Goal: Information Seeking & Learning: Check status

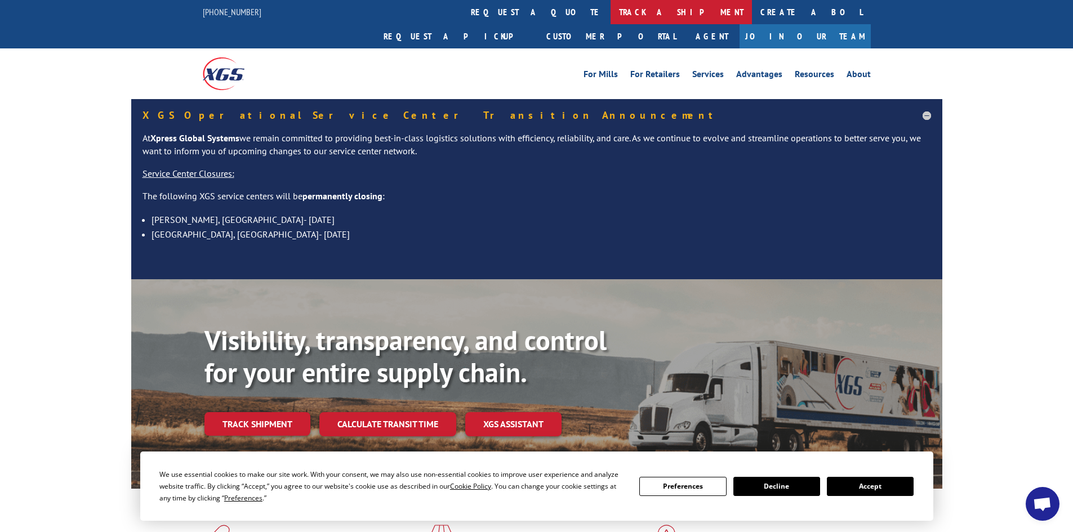
click at [611, 12] on link "track a shipment" at bounding box center [681, 12] width 141 height 24
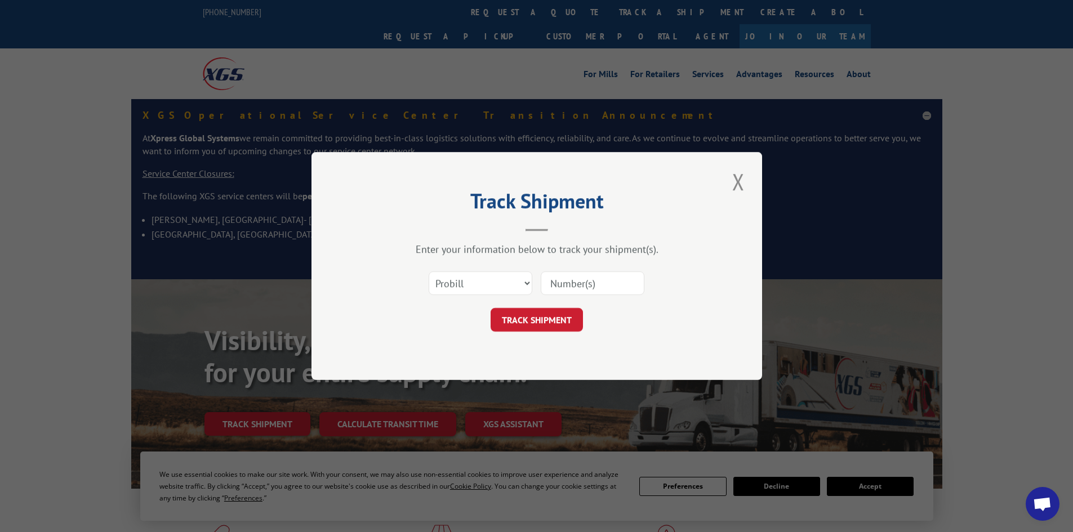
click at [558, 280] on input at bounding box center [593, 283] width 104 height 24
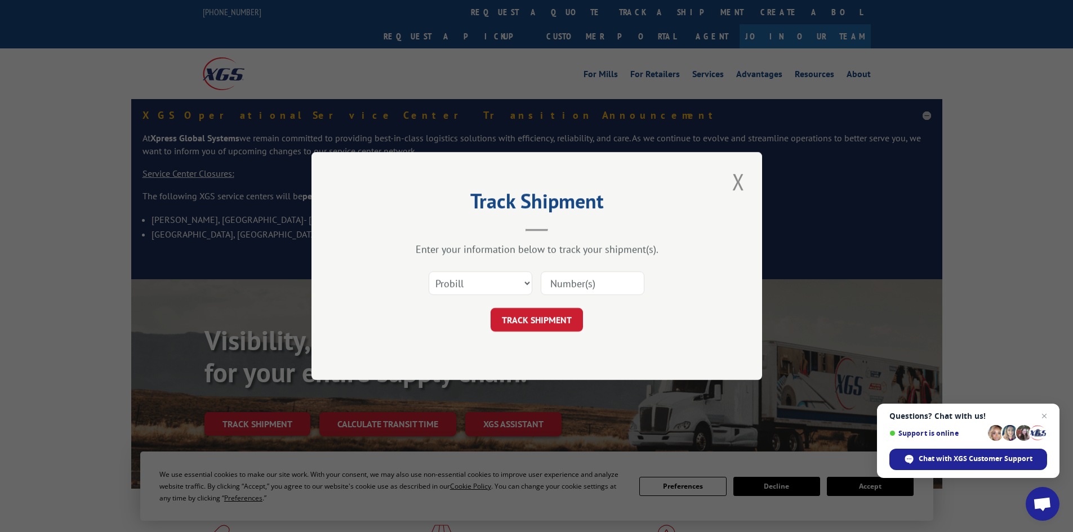
paste input "17463679"
type input "17463679"
click at [528, 320] on button "TRACK SHIPMENT" at bounding box center [537, 320] width 92 height 24
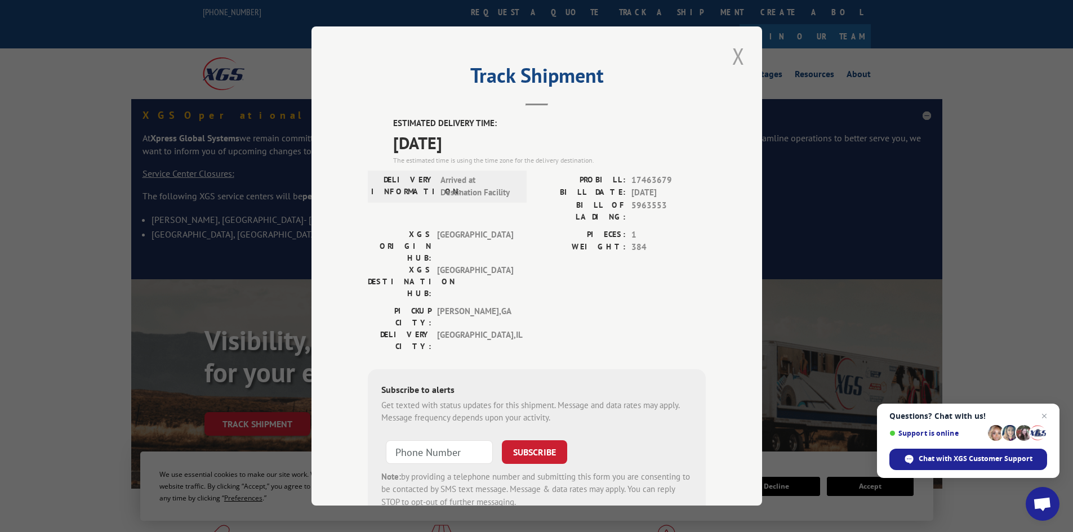
click at [736, 56] on button "Close modal" at bounding box center [738, 56] width 19 height 31
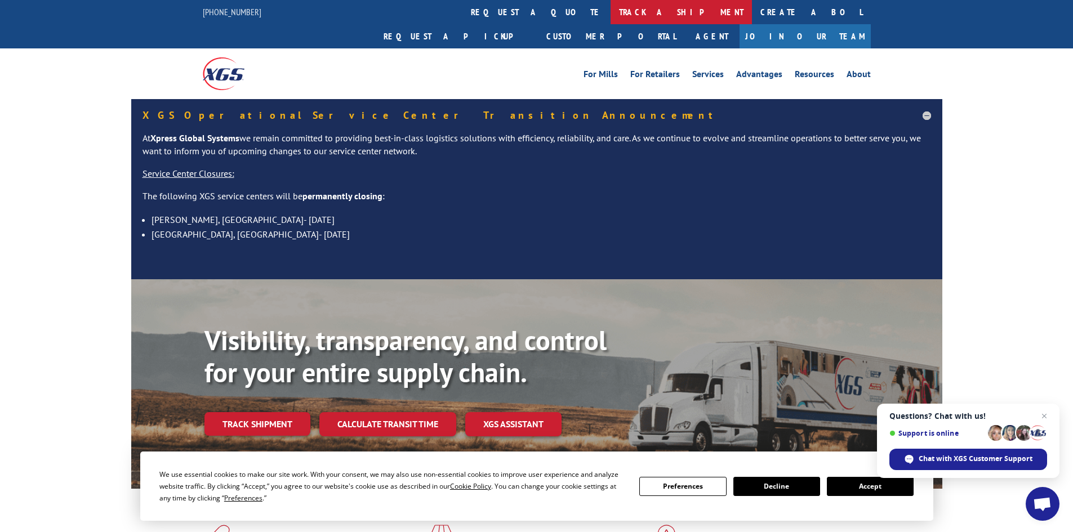
click at [611, 12] on link "track a shipment" at bounding box center [681, 12] width 141 height 24
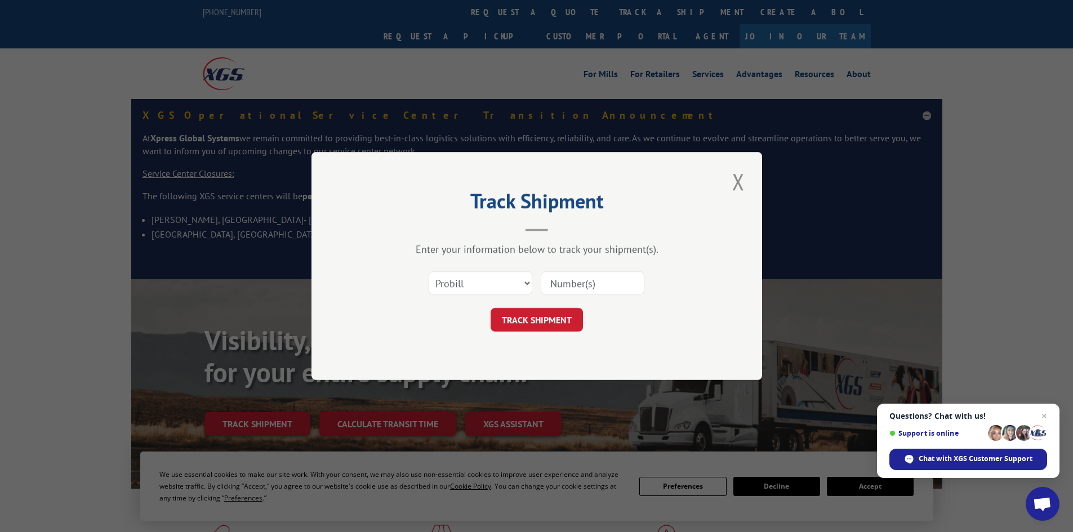
click at [564, 282] on input at bounding box center [593, 283] width 104 height 24
paste input "17519550"
type input "17519550"
click at [525, 319] on button "TRACK SHIPMENT" at bounding box center [537, 320] width 92 height 24
